Goal: Information Seeking & Learning: Learn about a topic

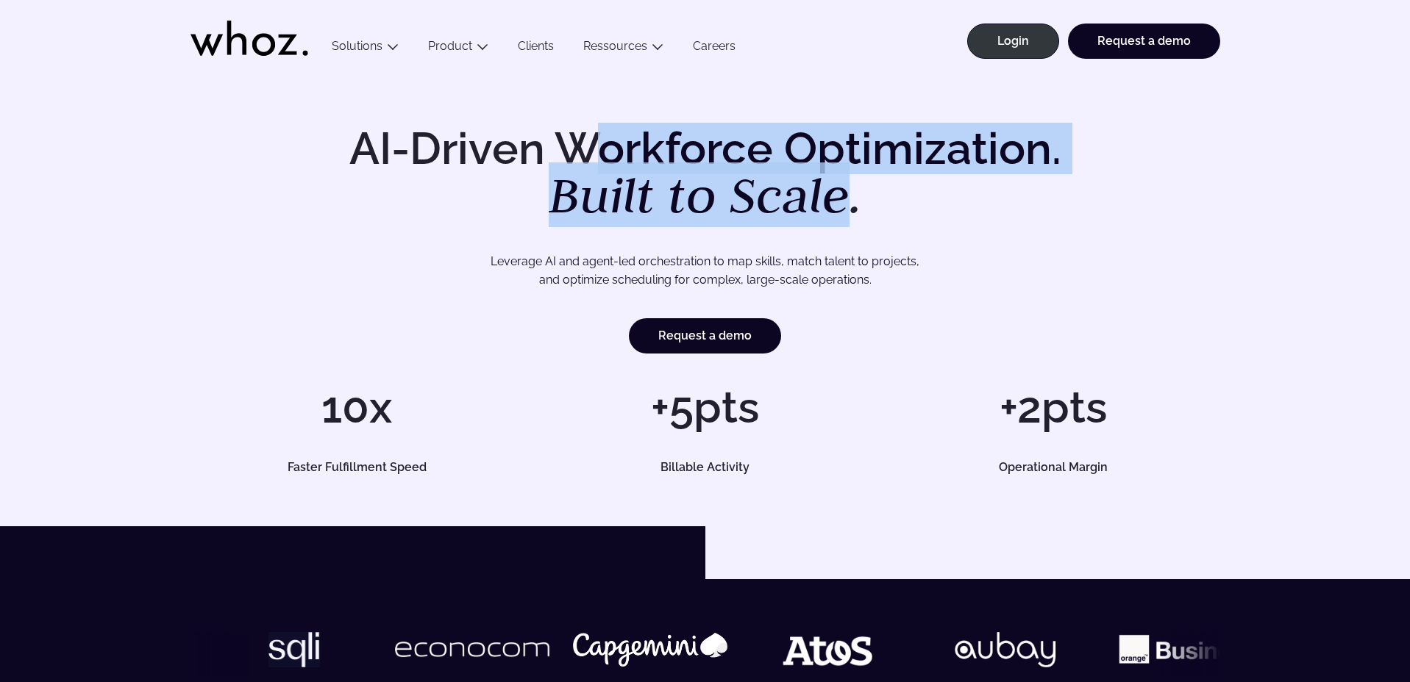
drag, startPoint x: 596, startPoint y: 143, endPoint x: 851, endPoint y: 195, distance: 259.6
click at [850, 195] on h1 "AI-Driven Workforce Optimization. Built to Scale." at bounding box center [705, 173] width 753 height 94
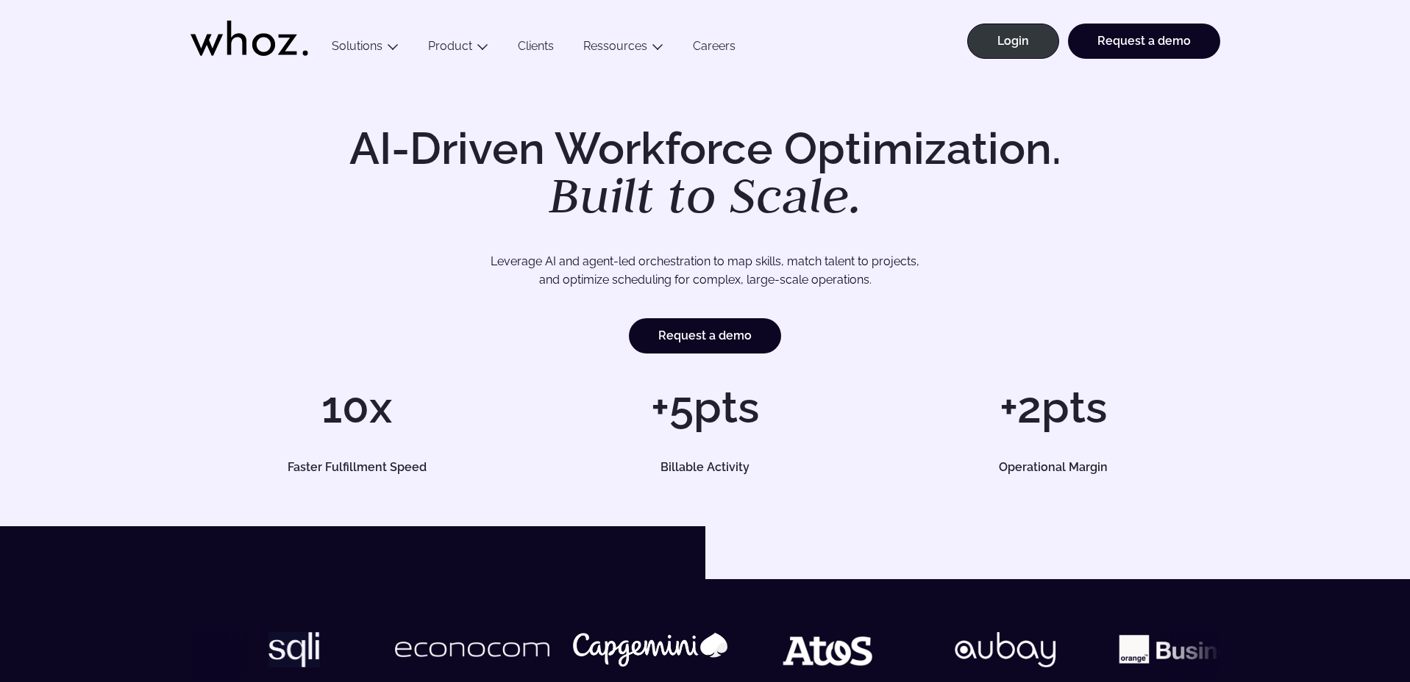
click at [1152, 120] on div "AI-Driven Workforce Optimization. Built to Scale. Leverage AI and agent-led orc…" at bounding box center [705, 300] width 1410 height 453
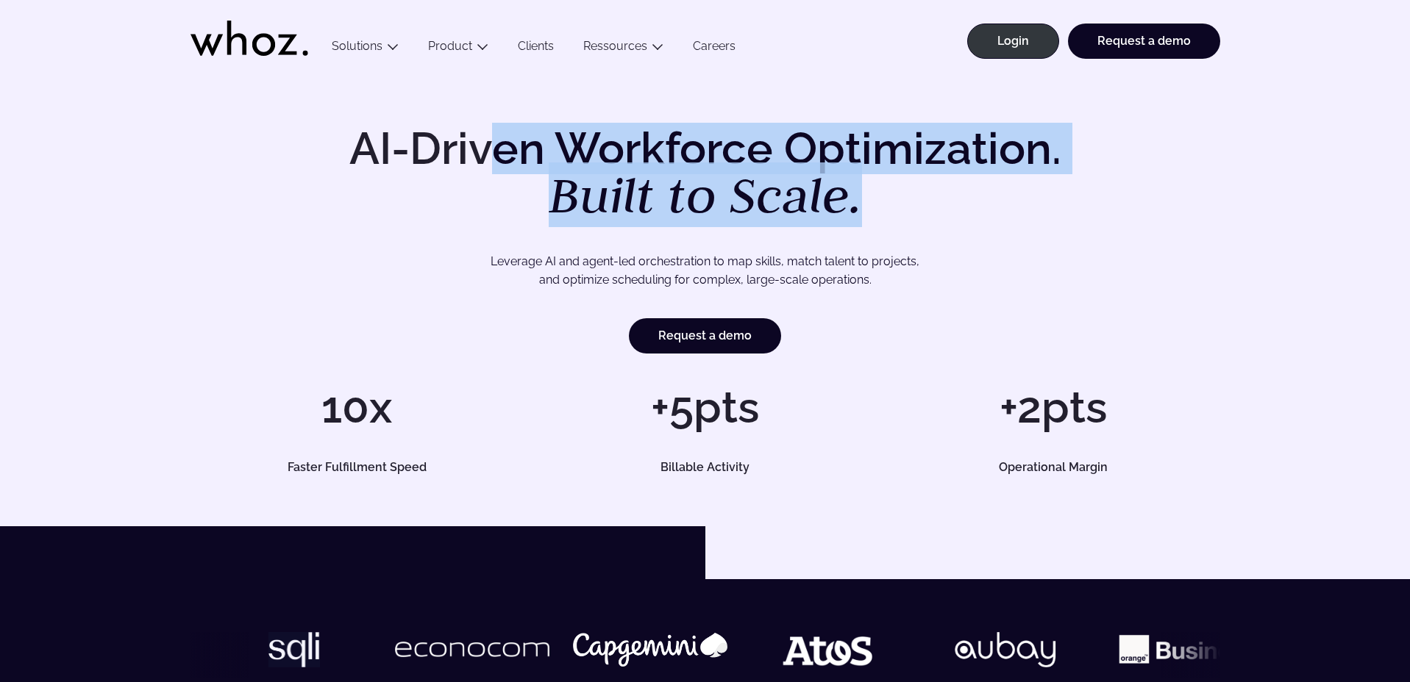
drag, startPoint x: 491, startPoint y: 163, endPoint x: 904, endPoint y: 204, distance: 415.3
click at [904, 204] on h1 "AI-Driven Workforce Optimization. Built to Scale." at bounding box center [705, 173] width 753 height 94
click at [631, 204] on em "Built to Scale." at bounding box center [705, 195] width 313 height 65
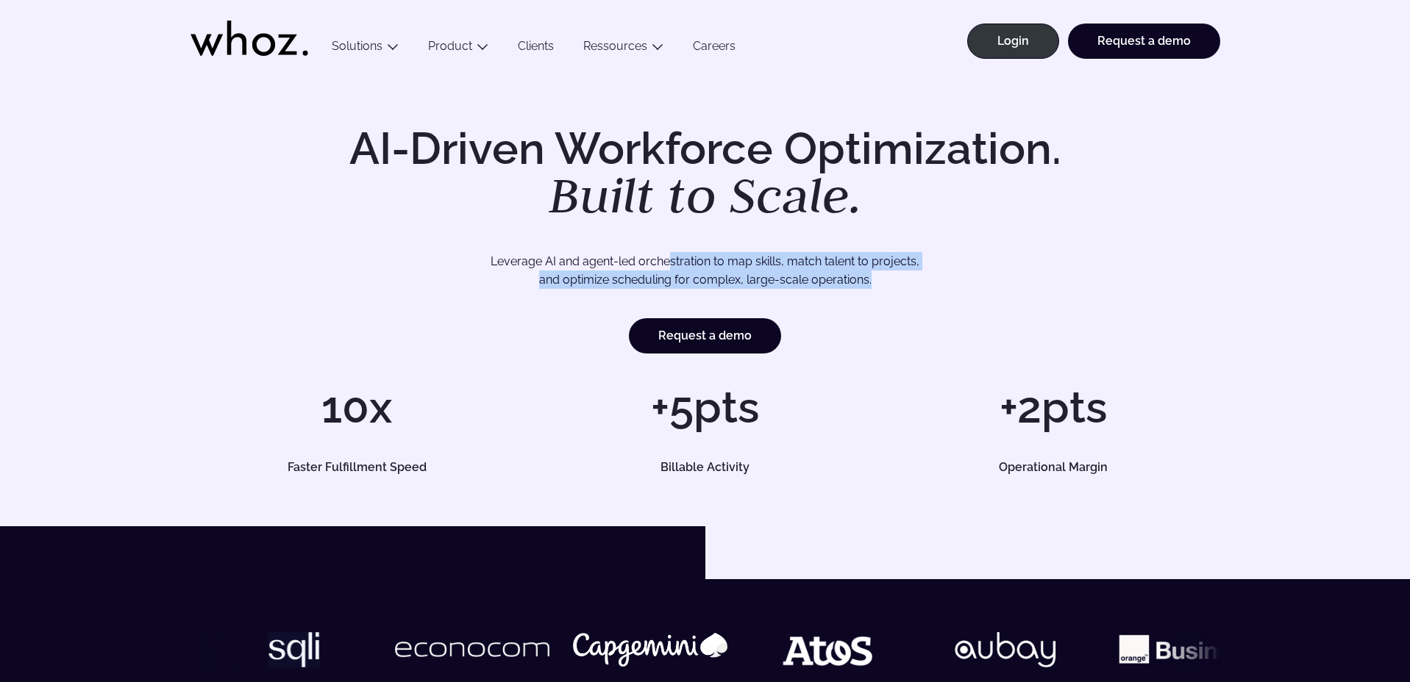
drag, startPoint x: 693, startPoint y: 257, endPoint x: 888, endPoint y: 284, distance: 197.4
click at [888, 284] on p "Leverage AI and agent-led orchestration to map skills, match talent to projects…" at bounding box center [705, 271] width 927 height 38
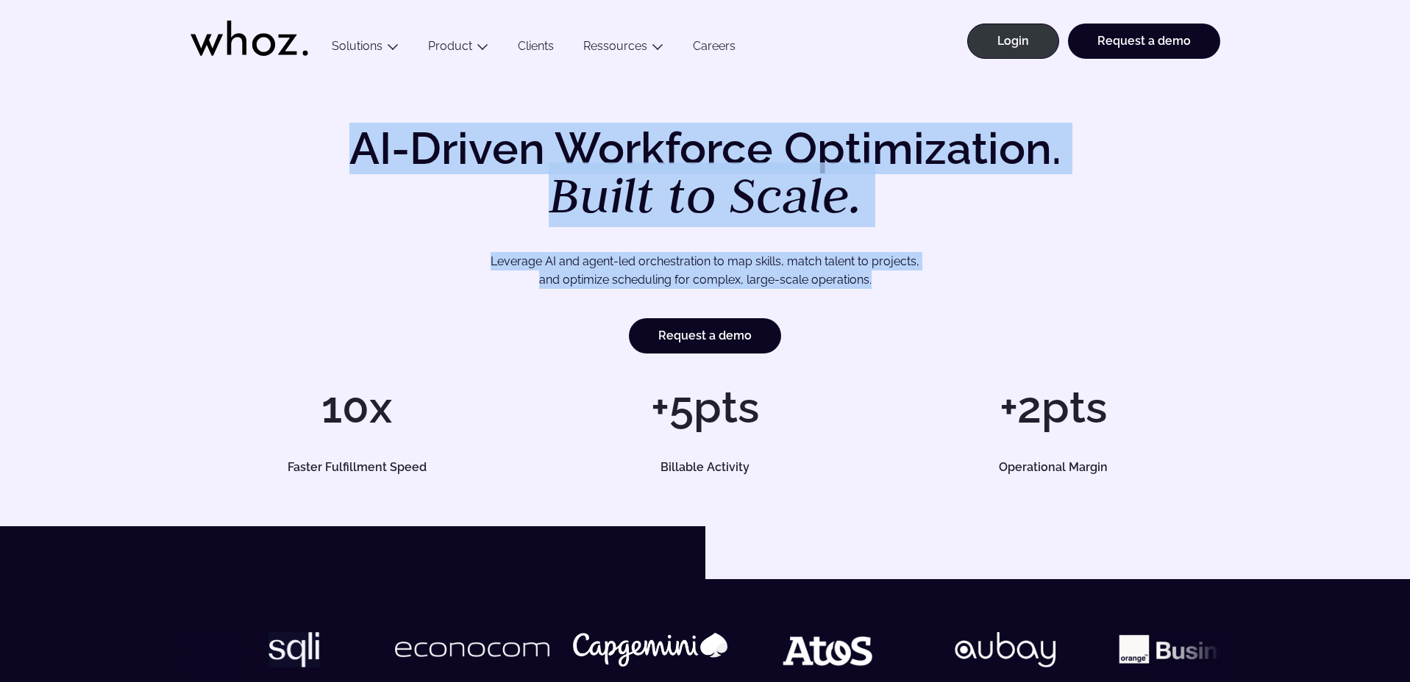
drag, startPoint x: 868, startPoint y: 276, endPoint x: 317, endPoint y: 146, distance: 565.8
click at [314, 146] on div "AI-Driven Workforce Optimization. Built to Scale. Leverage AI and agent-led orc…" at bounding box center [704, 239] width 1029 height 227
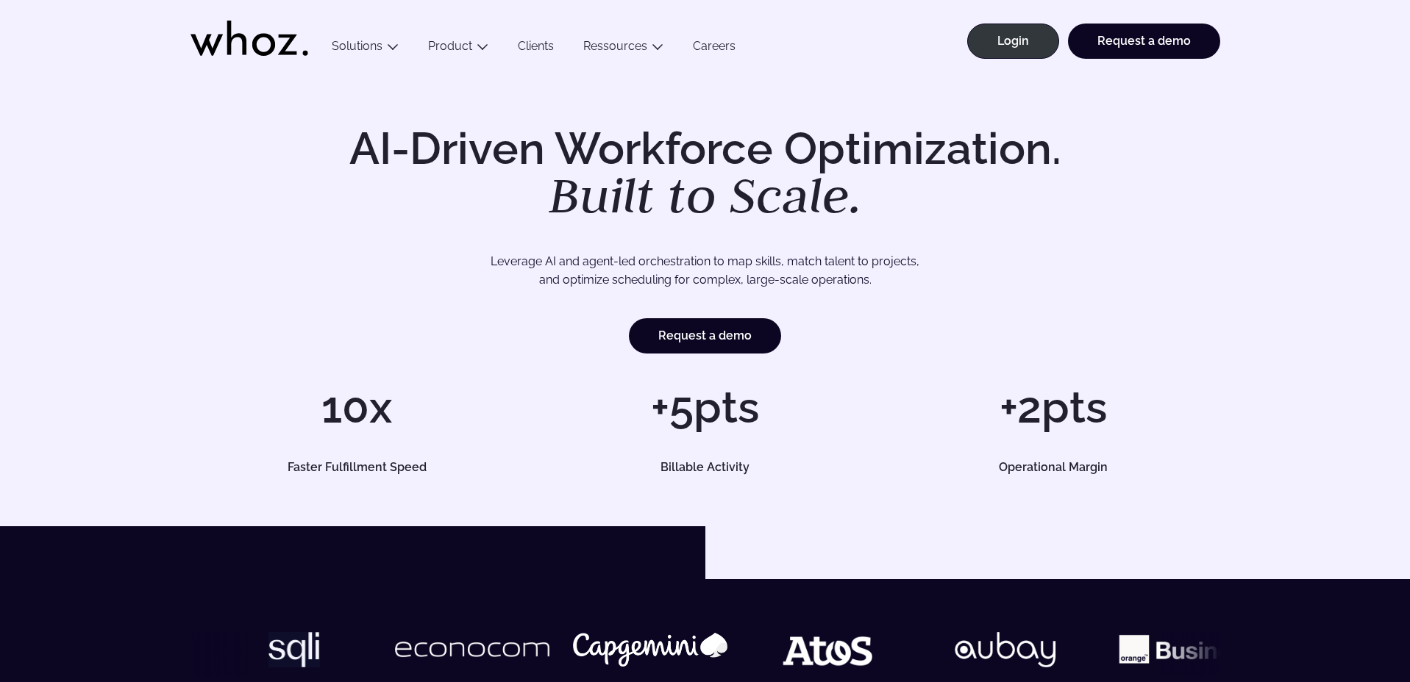
click at [321, 146] on div "AI-Driven Workforce Optimization. Built to Scale. Leverage AI and agent-led orc…" at bounding box center [704, 239] width 1029 height 227
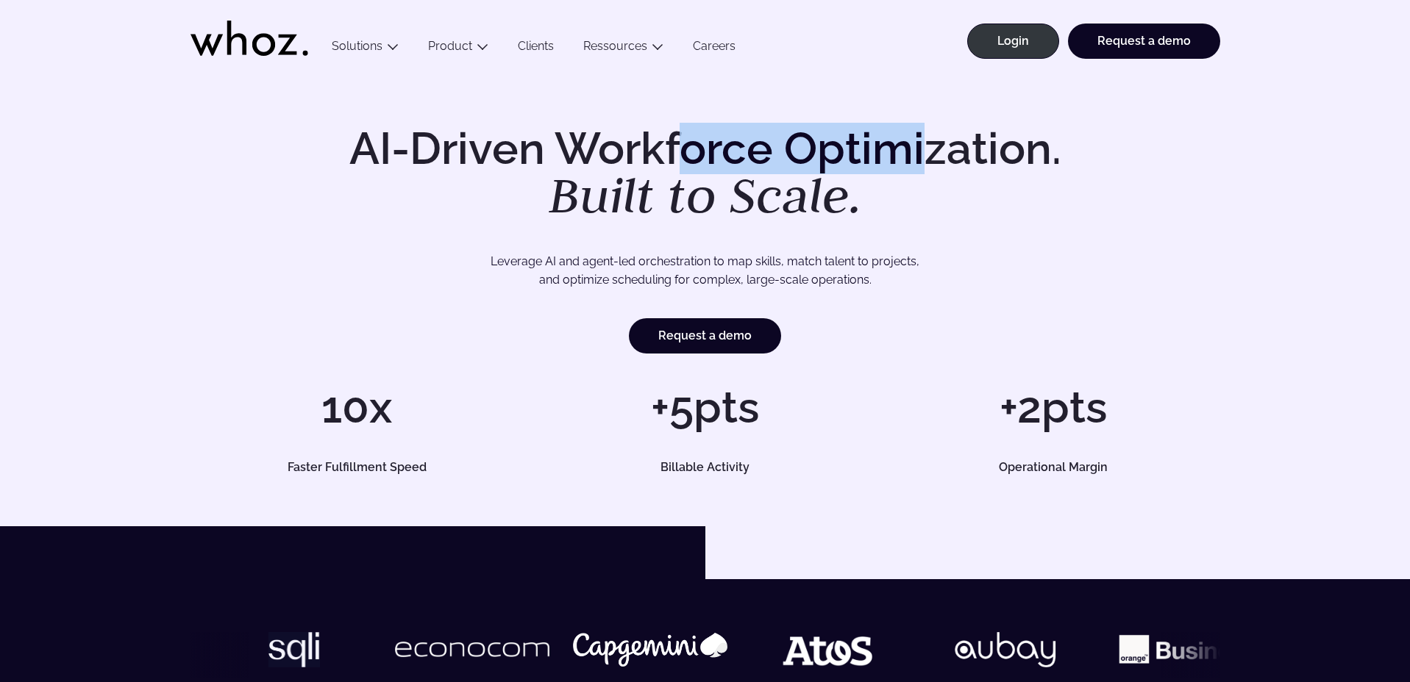
drag, startPoint x: 687, startPoint y: 158, endPoint x: 923, endPoint y: 157, distance: 236.1
click at [923, 157] on h1 "AI-Driven Workforce Optimization. Built to Scale." at bounding box center [705, 173] width 753 height 94
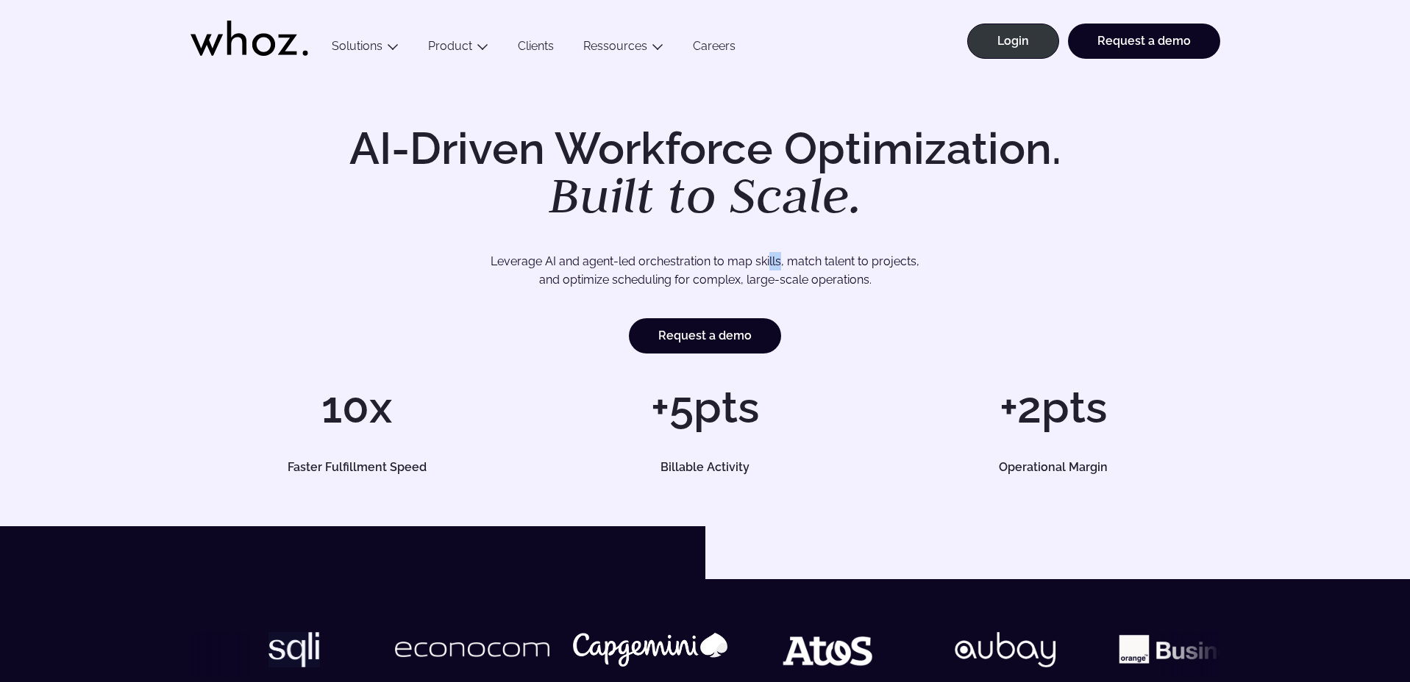
drag, startPoint x: 773, startPoint y: 265, endPoint x: 829, endPoint y: 264, distance: 55.9
click at [789, 263] on p "Leverage AI and agent-led orchestration to map skills, match talent to projects…" at bounding box center [705, 271] width 927 height 38
drag, startPoint x: 594, startPoint y: 284, endPoint x: 874, endPoint y: 282, distance: 280.2
click at [874, 284] on p "Leverage AI and agent-led orchestration to map skills, match talent to projects…" at bounding box center [705, 271] width 927 height 38
